Goal: Task Accomplishment & Management: Manage account settings

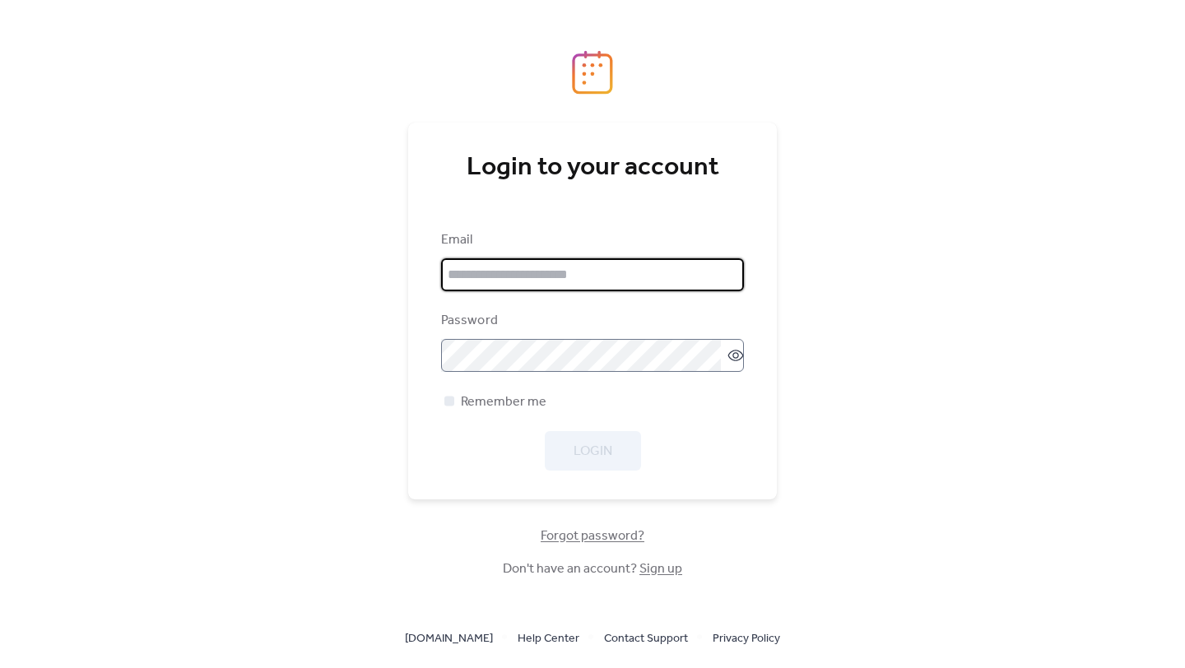
type input "**********"
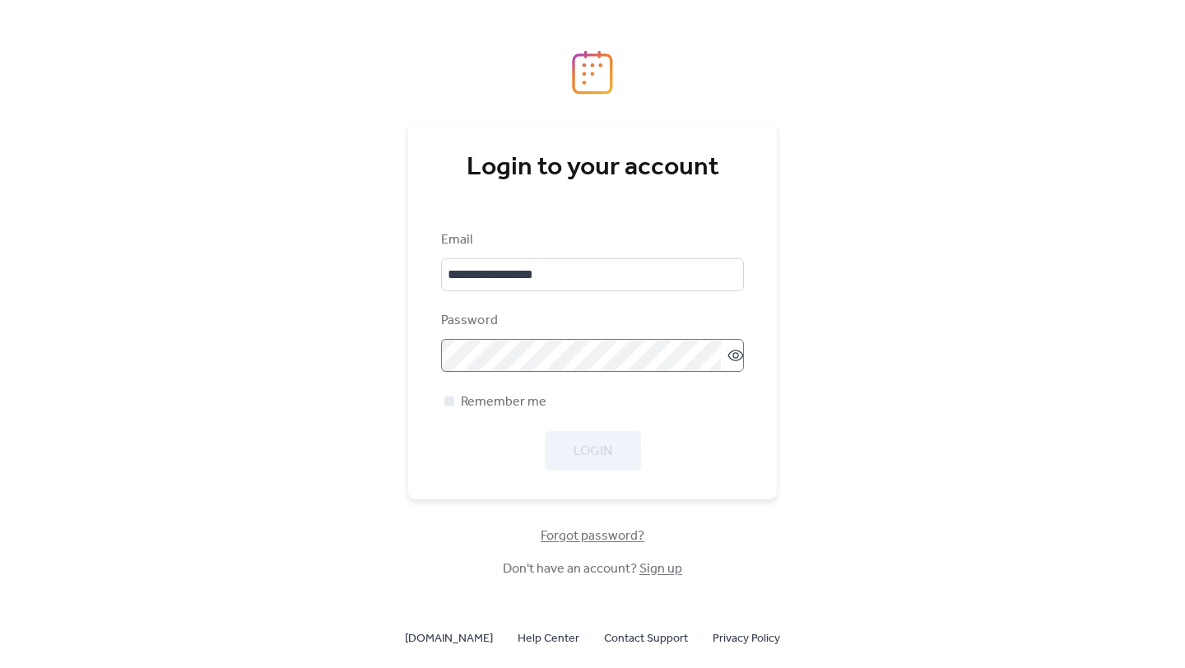
click at [731, 353] on icon at bounding box center [735, 355] width 16 height 16
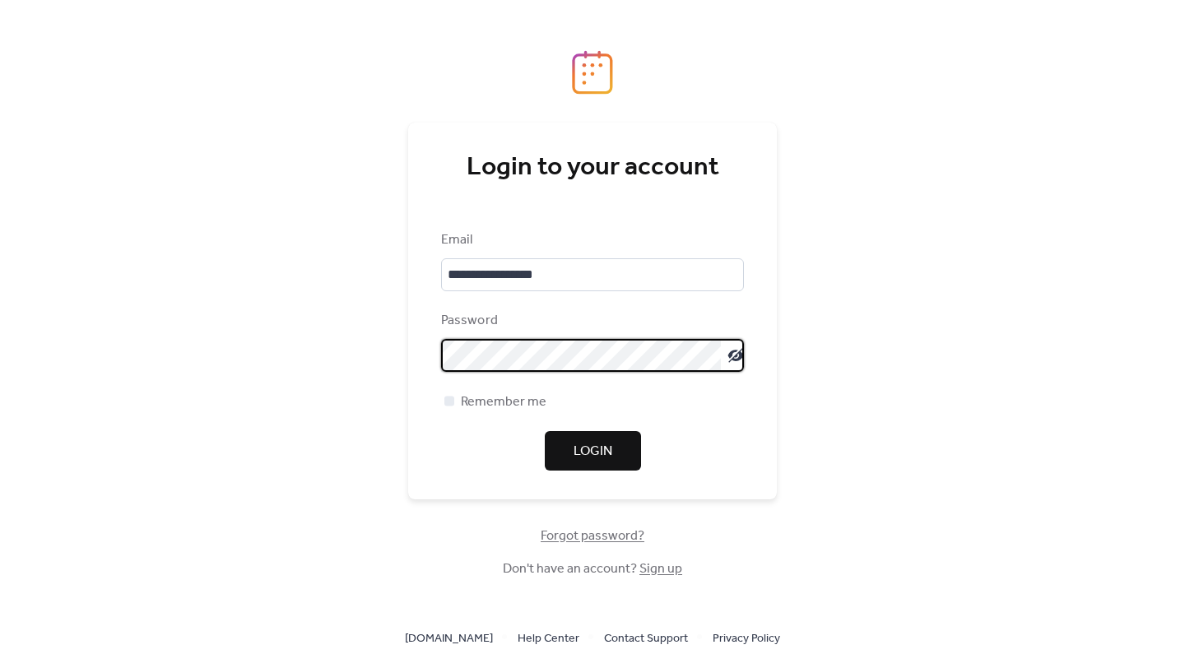
click at [624, 453] on button "Login" at bounding box center [593, 450] width 96 height 39
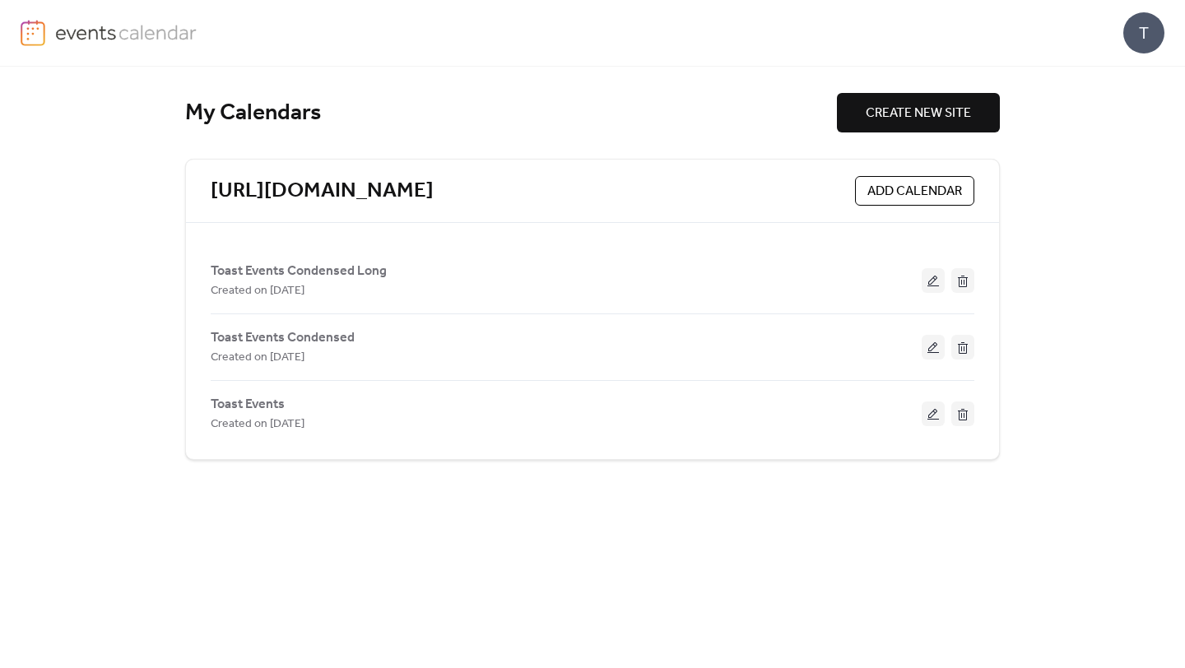
click at [651, 582] on div "My Calendars CREATE NEW SITE [URL][DOMAIN_NAME] ADD CALENDAR Toast Events Conde…" at bounding box center [593, 367] width 856 height 601
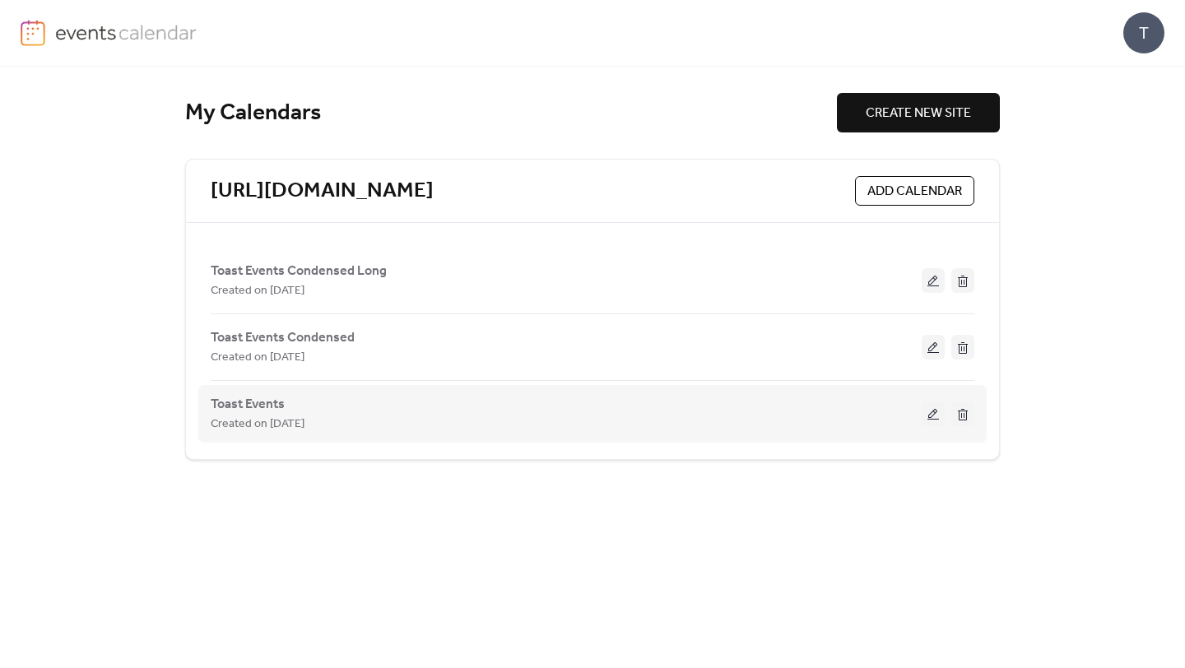
click at [926, 413] on button at bounding box center [932, 413] width 23 height 25
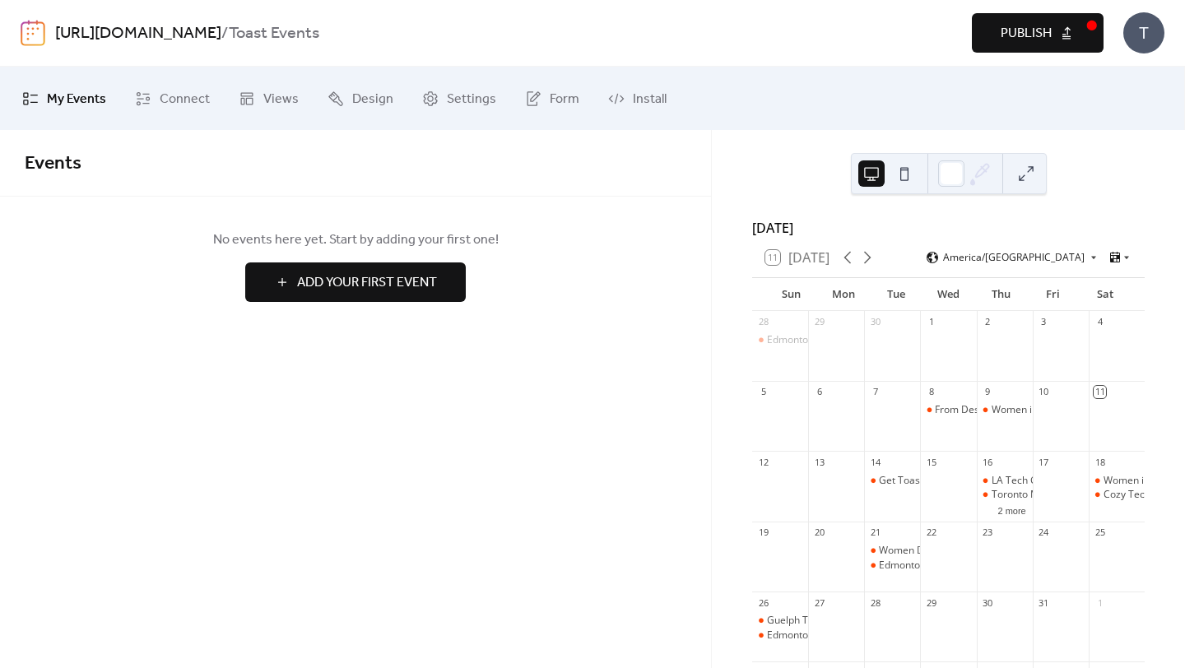
click at [95, 101] on span "My Events" at bounding box center [76, 99] width 59 height 26
click at [1141, 40] on div "T" at bounding box center [1143, 32] width 41 height 41
click at [641, 46] on div "[URL][DOMAIN_NAME] / Toast Events" at bounding box center [348, 33] width 586 height 31
drag, startPoint x: 363, startPoint y: 69, endPoint x: 348, endPoint y: 69, distance: 14.8
click at [355, 69] on div "My Events Connect Views Design Settings Form Install" at bounding box center [592, 98] width 1185 height 63
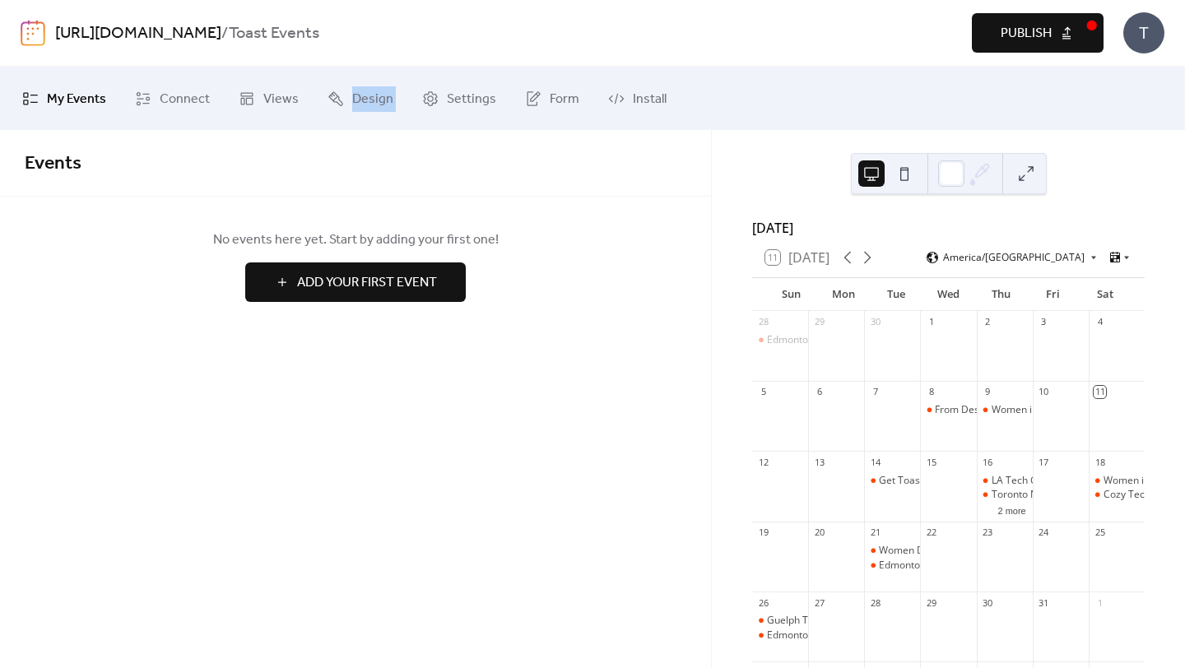
click at [44, 39] on img at bounding box center [33, 33] width 25 height 26
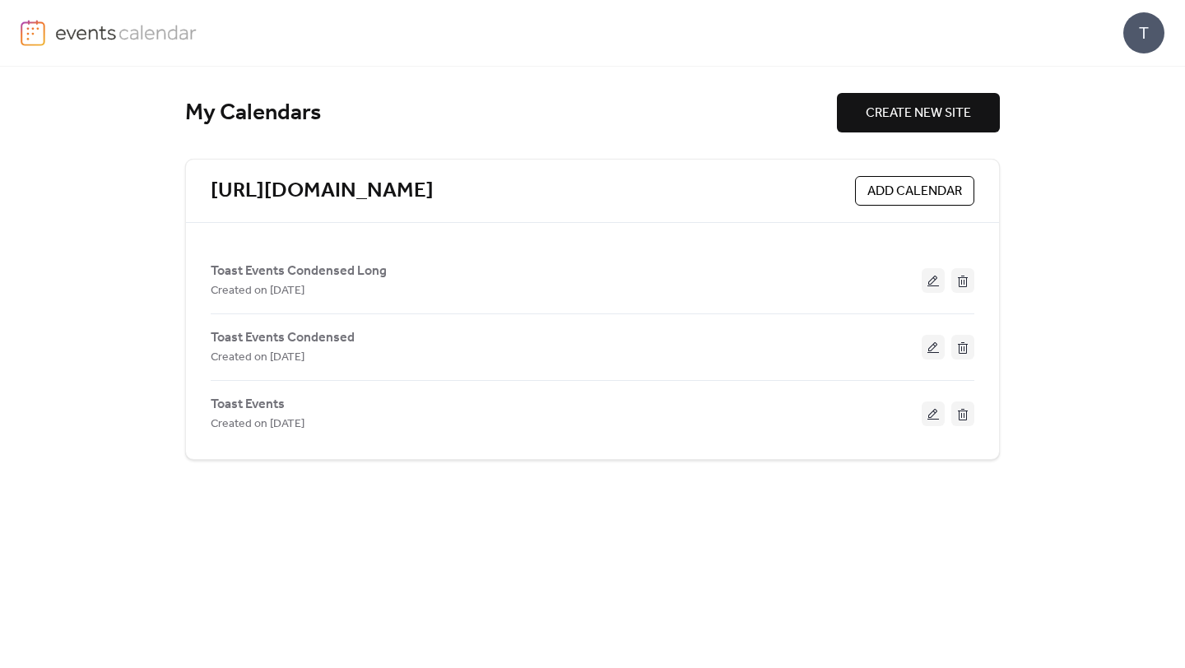
click at [893, 121] on span "CREATE NEW SITE" at bounding box center [917, 114] width 105 height 20
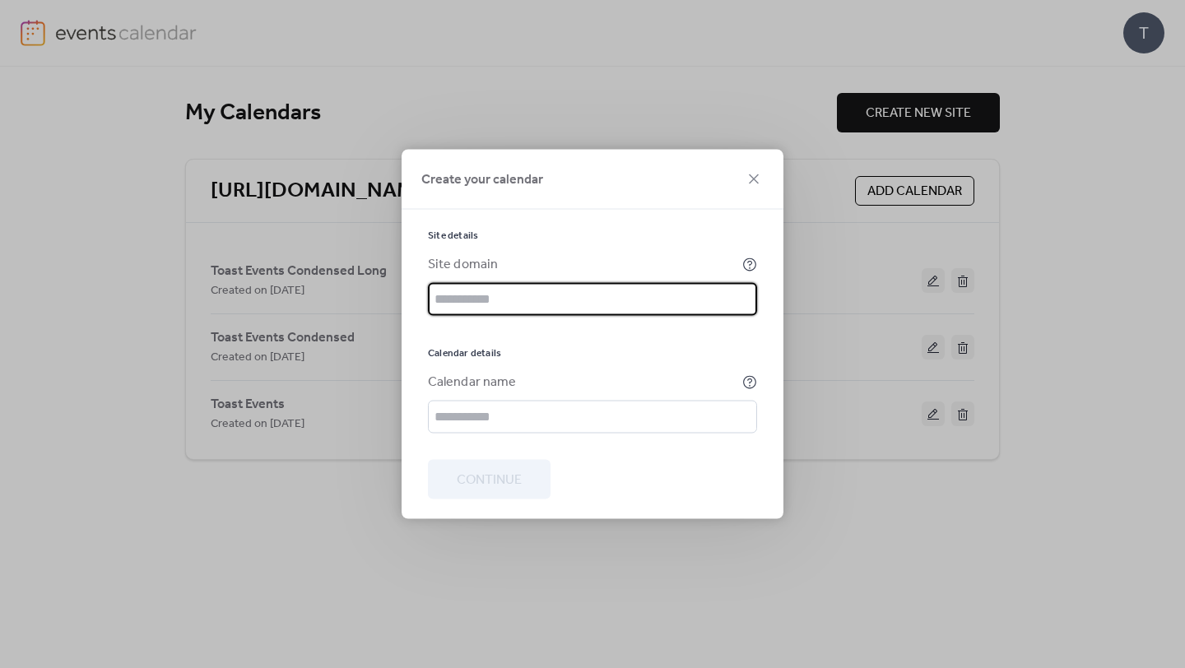
click at [752, 183] on icon at bounding box center [754, 179] width 20 height 20
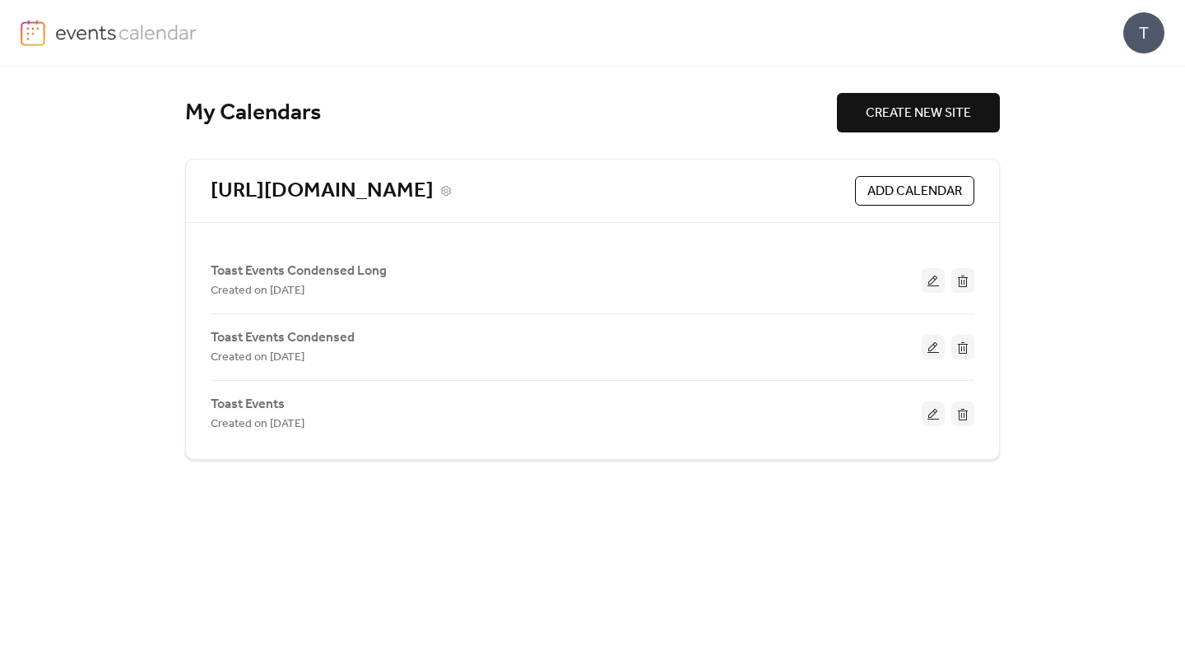
click at [434, 187] on link "[URL][DOMAIN_NAME]" at bounding box center [322, 191] width 223 height 27
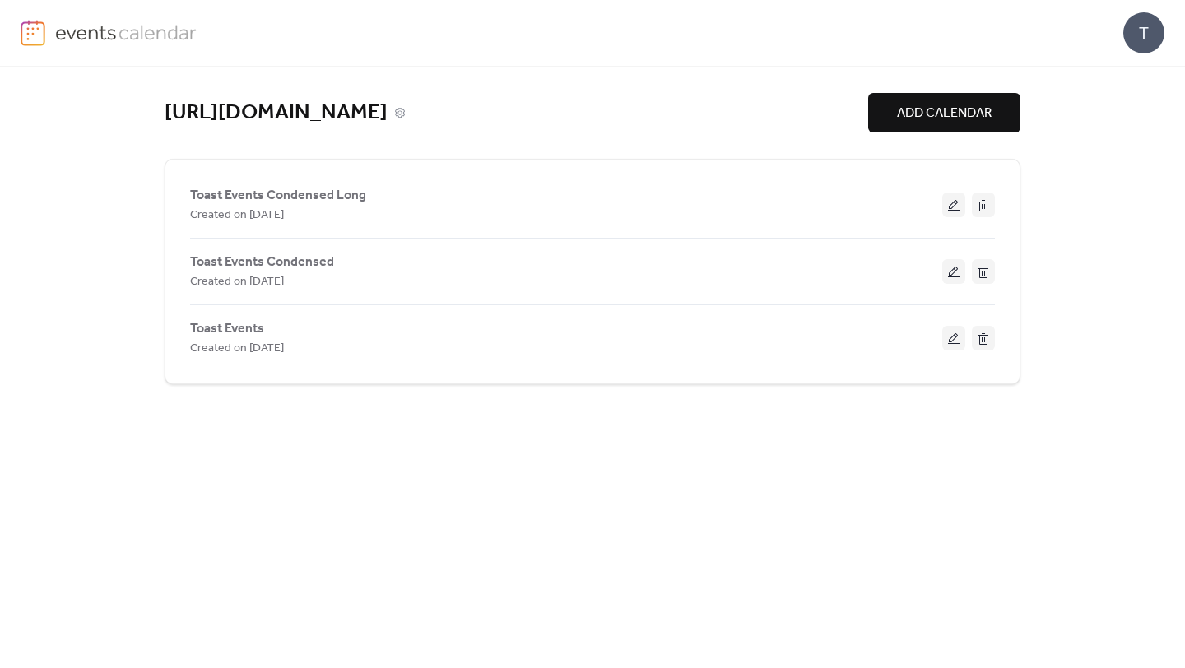
click at [387, 103] on link "[URL][DOMAIN_NAME]" at bounding box center [276, 113] width 223 height 27
click at [387, 104] on link "[URL][DOMAIN_NAME]" at bounding box center [276, 113] width 223 height 27
click at [276, 100] on link "[URL][DOMAIN_NAME]" at bounding box center [276, 113] width 223 height 27
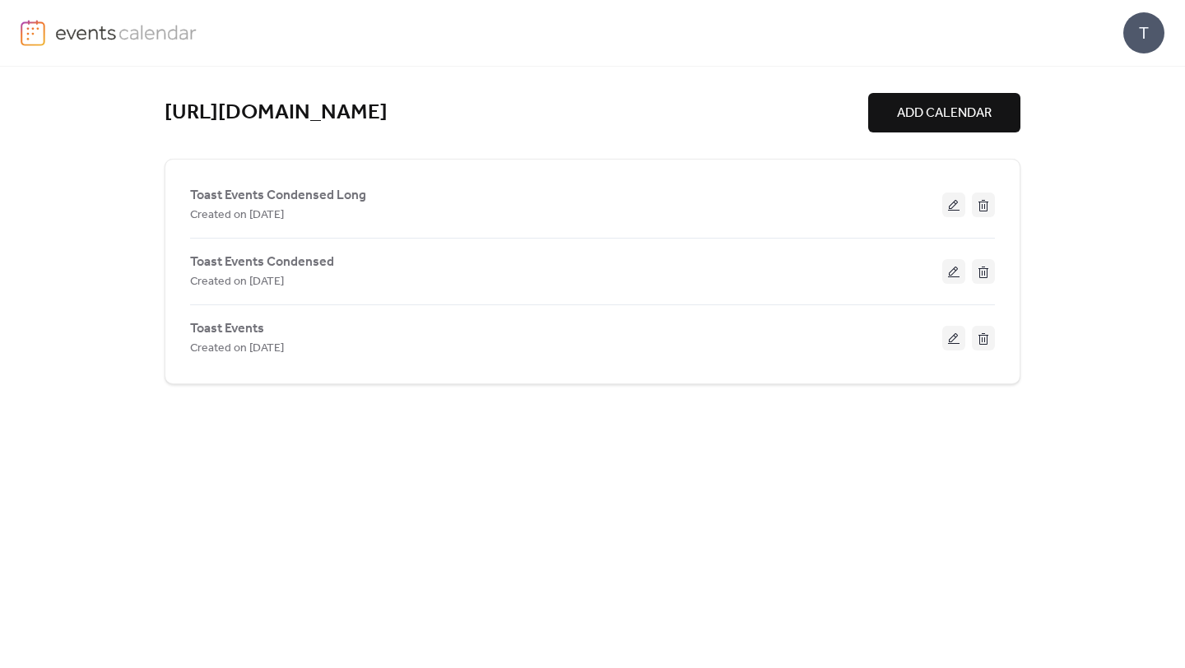
click at [613, 132] on div "[URL][DOMAIN_NAME] ADD CALENDAR" at bounding box center [593, 112] width 856 height 39
drag, startPoint x: 973, startPoint y: 101, endPoint x: 109, endPoint y: 116, distance: 864.7
click at [109, 116] on div "[URL][DOMAIN_NAME] ADD CALENDAR Toast Events Condensed Long Created on [DATE] T…" at bounding box center [592, 367] width 1185 height 601
copy link "[URL][DOMAIN_NAME]"
click at [520, 132] on div "[URL][DOMAIN_NAME] ADD CALENDAR" at bounding box center [593, 112] width 856 height 39
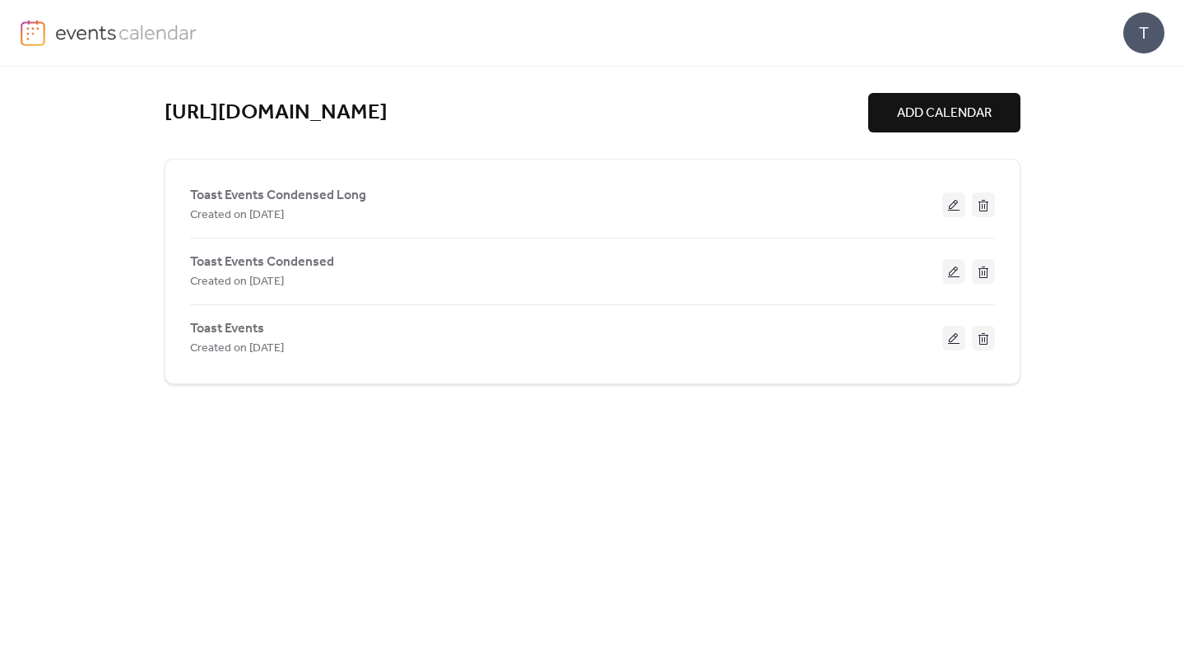
click at [868, 132] on button "ADD CALENDAR" at bounding box center [944, 112] width 152 height 39
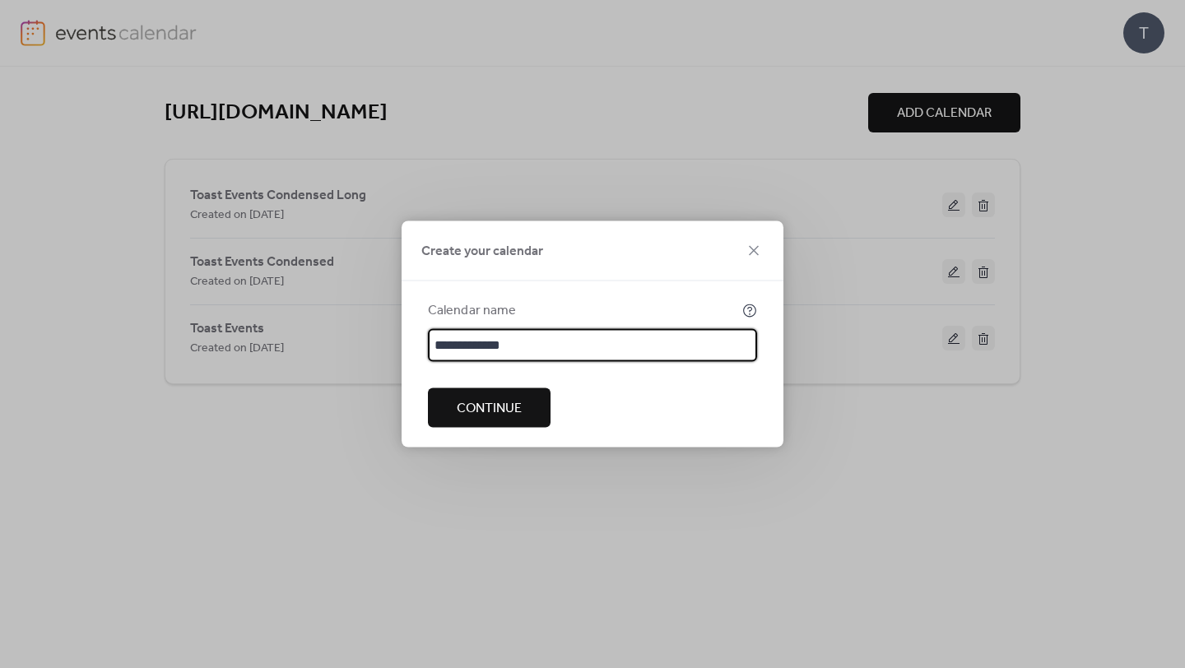
type input "**********"
click at [495, 407] on span "Continue" at bounding box center [489, 409] width 65 height 20
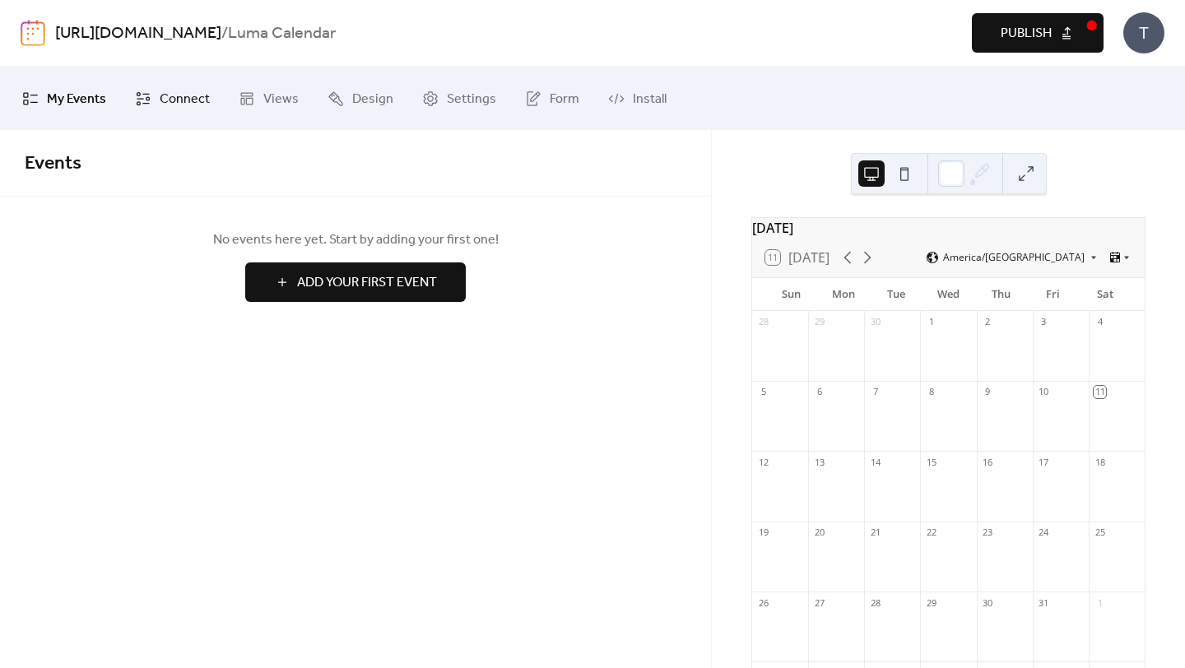
click at [190, 104] on span "Connect" at bounding box center [185, 99] width 50 height 26
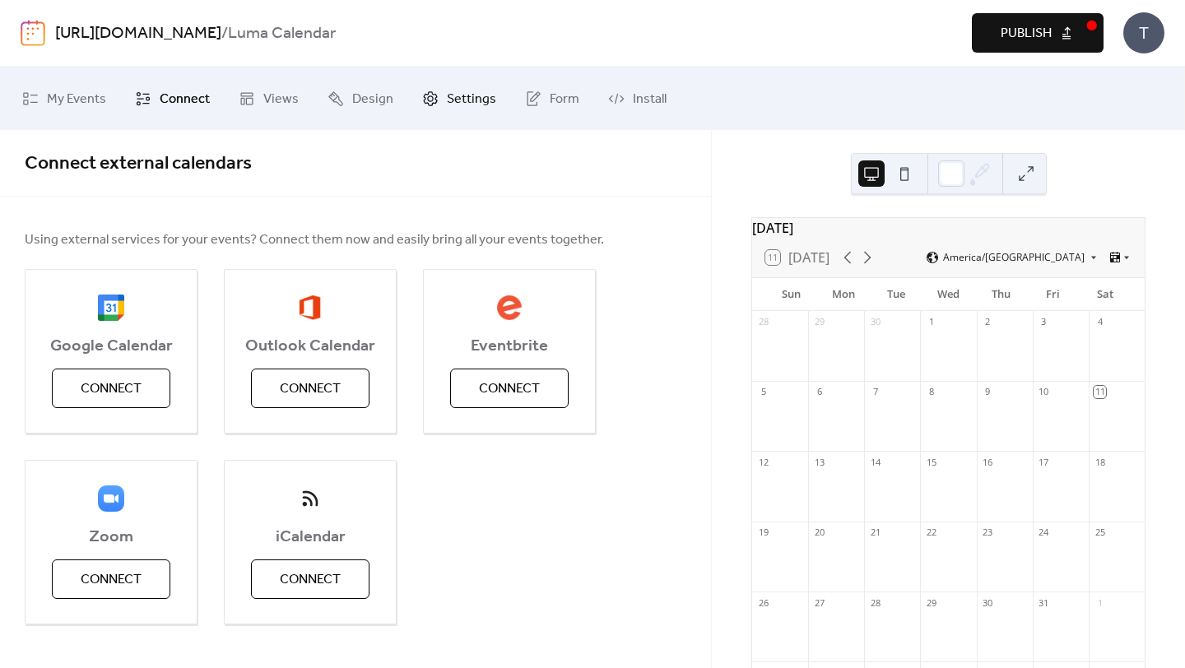
click at [449, 103] on span "Settings" at bounding box center [471, 99] width 49 height 26
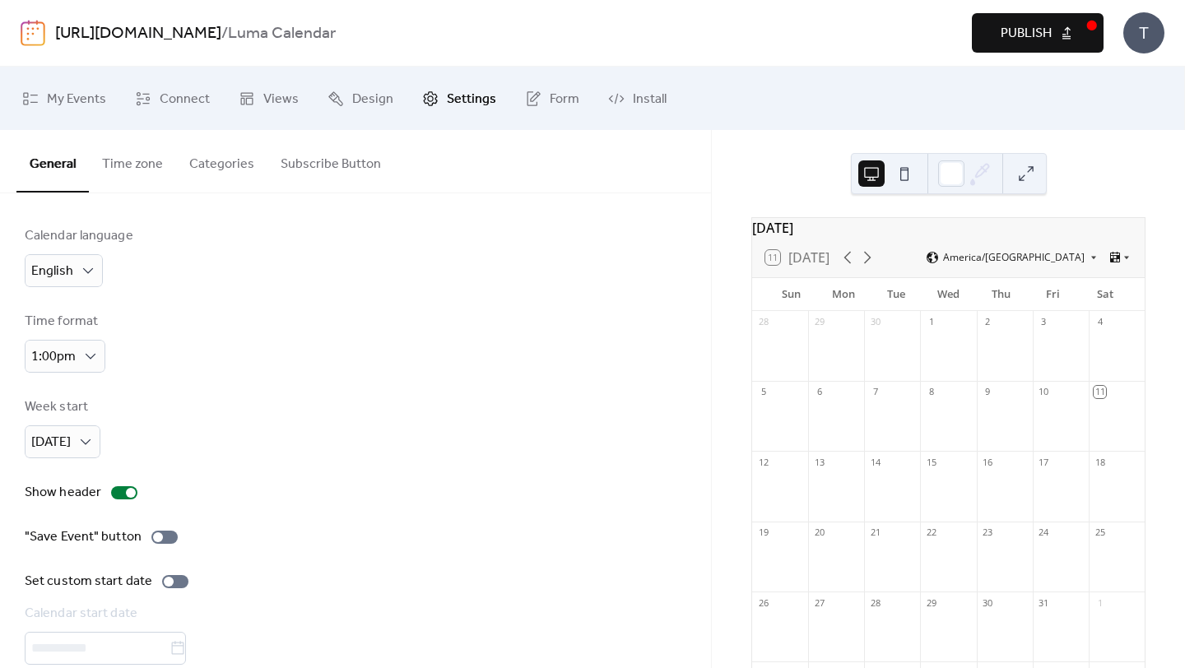
click at [1157, 23] on div "T" at bounding box center [1143, 32] width 41 height 41
click at [1129, 71] on span "Account" at bounding box center [1111, 74] width 49 height 20
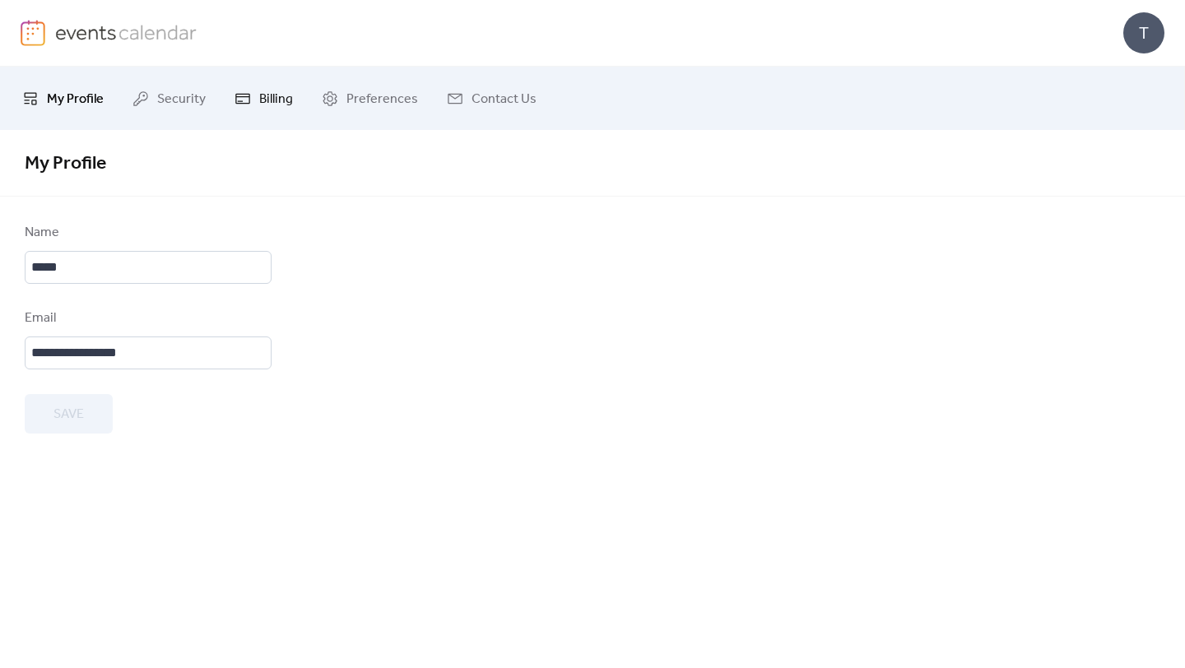
click at [271, 102] on span "Billing" at bounding box center [276, 99] width 34 height 26
